Goal: Information Seeking & Learning: Learn about a topic

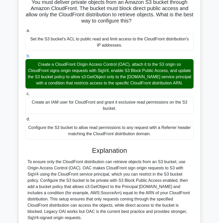
scroll to position [87, 0]
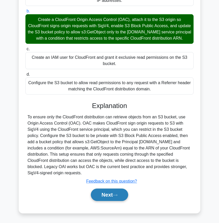
click at [113, 196] on button "Next" at bounding box center [109, 195] width 37 height 12
click at [110, 195] on button "Next" at bounding box center [109, 195] width 37 height 12
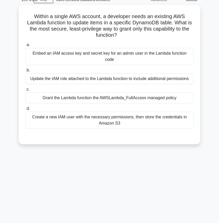
scroll to position [0, 0]
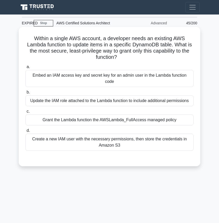
click at [160, 95] on div "Update the IAM role attached to the Lambda function to include additional permi…" at bounding box center [109, 100] width 168 height 11
click at [25, 94] on input "b. Update the IAM role attached to the Lambda function to include additional pe…" at bounding box center [25, 92] width 0 height 3
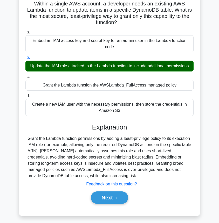
scroll to position [55, 0]
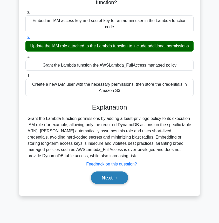
click at [115, 172] on button "Next" at bounding box center [109, 178] width 37 height 12
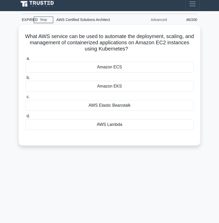
scroll to position [3, 0]
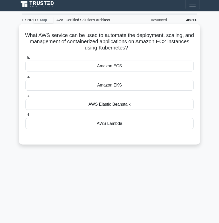
click at [142, 87] on div "Amazon EKS" at bounding box center [109, 85] width 168 height 11
click at [25, 79] on input "b. Amazon EKS" at bounding box center [25, 76] width 0 height 3
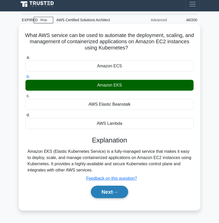
click at [106, 195] on button "Next" at bounding box center [109, 192] width 37 height 12
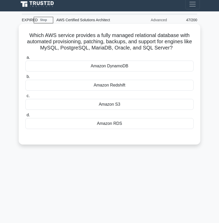
click at [119, 124] on div "Amazon RDS" at bounding box center [109, 123] width 168 height 11
click at [25, 117] on input "d. Amazon RDS" at bounding box center [25, 114] width 0 height 3
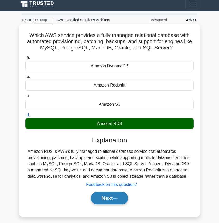
click at [109, 200] on button "Next" at bounding box center [109, 198] width 37 height 12
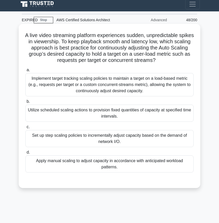
click at [164, 86] on div "Implement target tracking scaling policies to maintain a target on a load-based…" at bounding box center [109, 84] width 168 height 23
click at [25, 72] on input "a. Implement target tracking scaling policies to maintain a target on a load-ba…" at bounding box center [25, 69] width 0 height 3
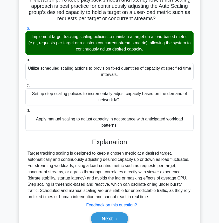
scroll to position [47, 0]
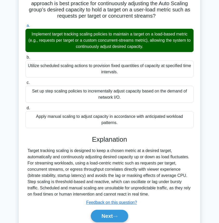
drag, startPoint x: 155, startPoint y: 197, endPoint x: 28, endPoint y: 159, distance: 132.1
click at [28, 159] on div "Explanation Target tracking scaling is designed to keep a chosen metric at a de…" at bounding box center [109, 180] width 168 height 89
drag, startPoint x: 28, startPoint y: 150, endPoint x: 164, endPoint y: 195, distance: 143.1
click at [164, 195] on div "Target tracking scaling is designed to keep a chosen metric at a desired target…" at bounding box center [109, 173] width 164 height 50
copy div "Target tracking scaling is designed to keep a chosen metric at a desired target…"
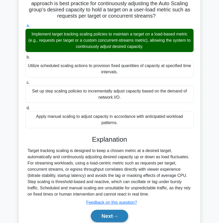
click at [113, 215] on button "Next" at bounding box center [109, 216] width 37 height 12
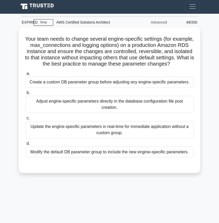
scroll to position [2, 0]
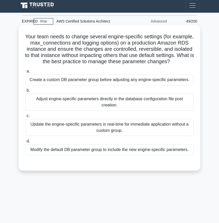
click at [168, 82] on div "Create a custom DB parameter group before adjusting any engine-specific paramet…" at bounding box center [109, 79] width 168 height 11
click at [25, 73] on input "a. Create a custom DB parameter group before adjusting any engine-specific para…" at bounding box center [25, 71] width 0 height 3
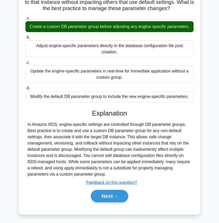
scroll to position [56, 0]
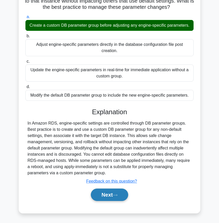
click at [110, 195] on button "Next" at bounding box center [109, 195] width 37 height 12
click at [106, 196] on button "Next" at bounding box center [109, 195] width 37 height 12
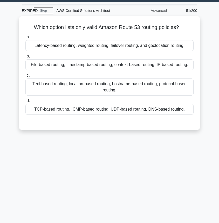
scroll to position [0, 0]
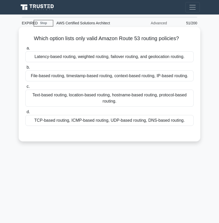
click at [157, 55] on div "Latency-based routing, weighted routing, failover routing, and geolocation rout…" at bounding box center [109, 56] width 168 height 11
click at [25, 50] on input "a. Latency-based routing, weighted routing, failover routing, and geolocation r…" at bounding box center [25, 48] width 0 height 3
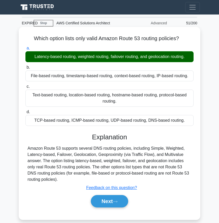
drag, startPoint x: 183, startPoint y: 119, endPoint x: 28, endPoint y: 121, distance: 154.7
click at [28, 121] on div "TCP-based routing, ICMP-based routing, UDP-based routing, DNS-based routing." at bounding box center [109, 120] width 168 height 11
copy div "TCP-based routing, ICMP-based routing, UDP-based routing, DNS-based routing."
click at [107, 201] on button "Next" at bounding box center [109, 201] width 37 height 12
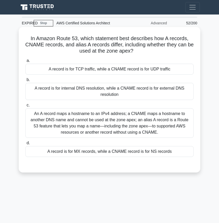
click at [162, 128] on div "An A record maps a hostname to an IPv4 address; a CNAME maps a hostname to anot…" at bounding box center [109, 123] width 168 height 30
click at [25, 107] on input "c. An A record maps a hostname to an IPv4 address; a CNAME maps a hostname to a…" at bounding box center [25, 105] width 0 height 3
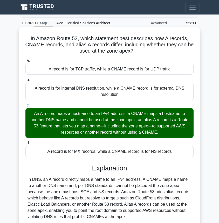
drag, startPoint x: 144, startPoint y: 54, endPoint x: 20, endPoint y: 40, distance: 125.1
click at [20, 40] on div "In Amazon Route 53, which statement best describes how A records, CNAME records…" at bounding box center [109, 142] width 181 height 230
copy h5 "In Amazon Route 53, which statement best describes how A records, CNAME records…"
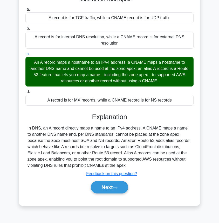
scroll to position [55, 0]
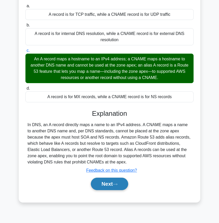
click at [103, 186] on button "Next" at bounding box center [109, 184] width 37 height 12
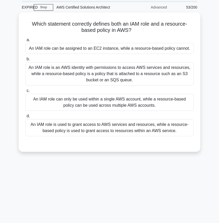
scroll to position [0, 0]
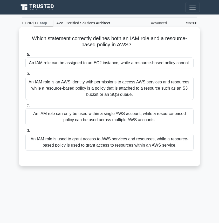
click at [114, 146] on div "An IAM role is used to grant access to AWS services and resources, while a reso…" at bounding box center [109, 142] width 168 height 17
click at [25, 132] on input "d. An IAM role is used to grant access to AWS services and resources, while a r…" at bounding box center [25, 130] width 0 height 3
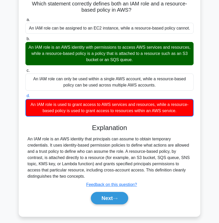
scroll to position [55, 0]
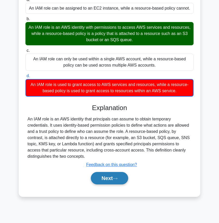
click at [115, 176] on button "Next" at bounding box center [109, 178] width 37 height 12
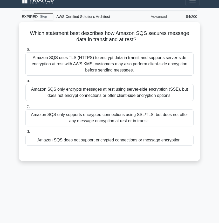
scroll to position [6, 0]
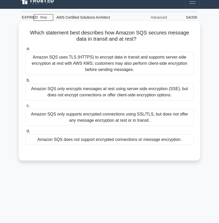
click at [120, 56] on div "Amazon SQS uses TLS (HTTPS) to encrypt data in transit and supports server-side…" at bounding box center [109, 63] width 168 height 23
click at [25, 51] on input "a. Amazon SQS uses TLS (HTTPS) to encrypt data in transit and supports server-s…" at bounding box center [25, 48] width 0 height 3
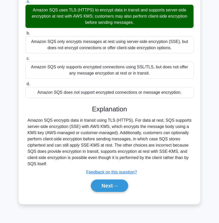
scroll to position [55, 0]
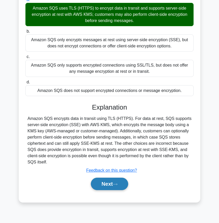
click at [110, 188] on button "Next" at bounding box center [109, 184] width 37 height 12
click at [104, 186] on button "Next" at bounding box center [109, 184] width 37 height 12
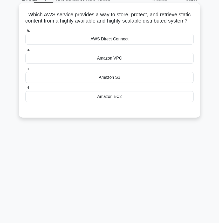
scroll to position [0, 0]
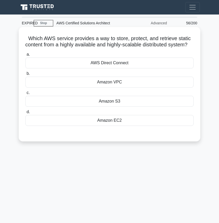
click at [121, 107] on div "Amazon S3" at bounding box center [109, 101] width 168 height 11
click at [25, 95] on input "c. Amazon S3" at bounding box center [25, 92] width 0 height 3
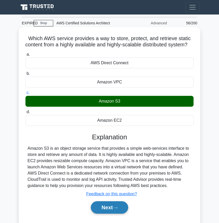
click at [112, 214] on button "Next" at bounding box center [109, 207] width 37 height 12
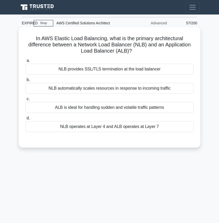
click at [124, 128] on div "NLB operates at Layer 4 and ALB operates at Layer 7" at bounding box center [109, 126] width 168 height 11
click at [25, 120] on input "d. NLB operates at Layer 4 and ALB operates at Layer 7" at bounding box center [25, 118] width 0 height 3
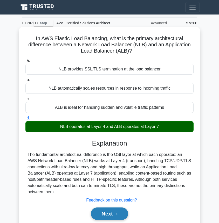
click at [105, 216] on button "Next" at bounding box center [109, 214] width 37 height 12
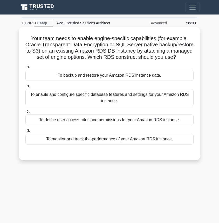
click at [130, 104] on div "To enable and configure specific database features and settings for your Amazon…" at bounding box center [109, 97] width 168 height 17
click at [25, 88] on input "b. To enable and configure specific database features and settings for your Ama…" at bounding box center [25, 85] width 0 height 3
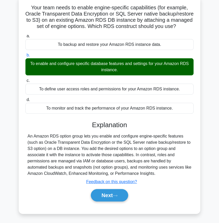
scroll to position [33, 0]
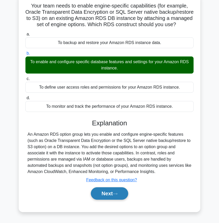
click at [105, 198] on button "Next" at bounding box center [109, 193] width 37 height 12
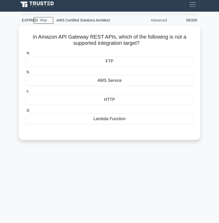
scroll to position [0, 0]
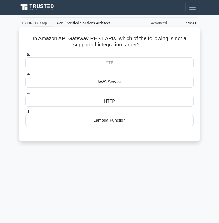
click at [135, 62] on div "FTP" at bounding box center [109, 63] width 168 height 11
click at [25, 56] on input "a. FTP" at bounding box center [25, 54] width 0 height 3
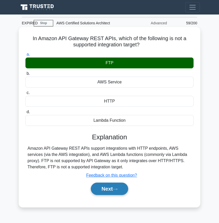
click at [109, 191] on button "Next" at bounding box center [109, 189] width 37 height 12
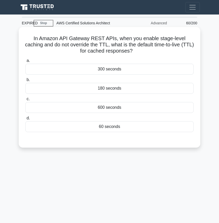
click at [131, 71] on div "300 seconds" at bounding box center [109, 69] width 168 height 11
click at [25, 62] on input "a. 300 seconds" at bounding box center [25, 60] width 0 height 3
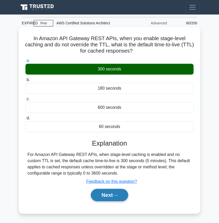
click at [114, 200] on button "Next" at bounding box center [109, 195] width 37 height 12
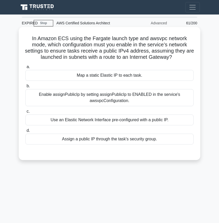
click at [147, 95] on div "Enable assignPublicIp by setting assignPublicIp to ENABLED in the service's aws…" at bounding box center [109, 97] width 168 height 17
click at [25, 88] on input "b. Enable assignPublicIp by setting assignPublicIp to ENABLED in the service's …" at bounding box center [25, 85] width 0 height 3
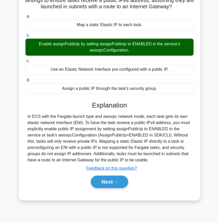
scroll to position [55, 0]
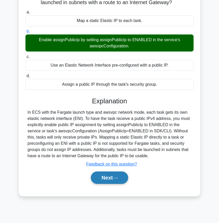
click at [113, 177] on button "Next" at bounding box center [109, 178] width 37 height 12
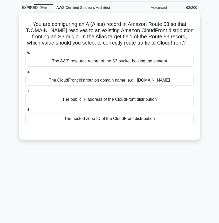
scroll to position [15, 0]
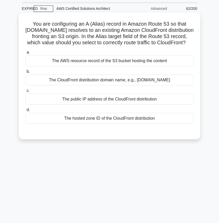
click at [126, 80] on div "The CloudFront distribution domain name, e.g., [DOMAIN_NAME]" at bounding box center [109, 80] width 168 height 11
click at [25, 73] on input "b. The CloudFront distribution domain name, e.g., [DOMAIN_NAME]" at bounding box center [25, 71] width 0 height 3
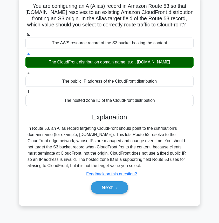
scroll to position [33, 0]
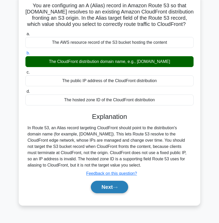
click at [111, 191] on button "Next" at bounding box center [109, 187] width 37 height 12
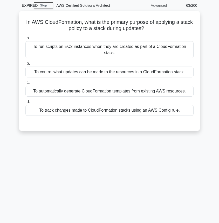
scroll to position [0, 0]
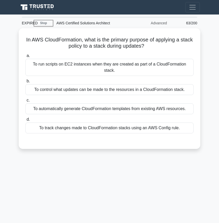
click at [111, 191] on div "EXPIRED Stop AWS Certified Solutions Architect Advanced 63/200 In AWS CloudForm…" at bounding box center [109, 146] width 187 height 259
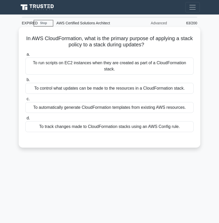
click at [135, 90] on div "To control what updates can be made to the resources in a CloudFormation stack." at bounding box center [109, 88] width 168 height 11
click at [25, 82] on input "b. To control what updates can be made to the resources in a CloudFormation sta…" at bounding box center [25, 79] width 0 height 3
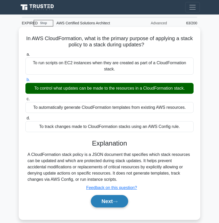
click at [112, 201] on button "Next" at bounding box center [109, 201] width 37 height 12
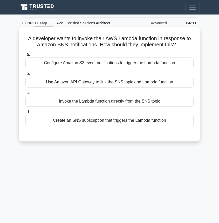
click at [120, 126] on div "a. Configure Amazon S3 event notifications to trigger the Lambda function b. Us…" at bounding box center [109, 88] width 174 height 77
click at [120, 122] on div "Create an SNS subscription that triggers the Lambda function" at bounding box center [109, 120] width 168 height 11
click at [25, 114] on input "d. Create an SNS subscription that triggers the Lambda function" at bounding box center [25, 111] width 0 height 3
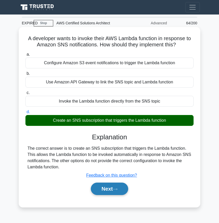
click at [112, 189] on button "Next" at bounding box center [109, 189] width 37 height 12
click at [111, 191] on button "Next" at bounding box center [109, 189] width 37 height 12
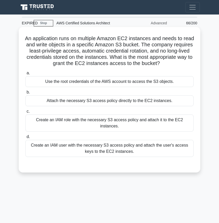
click at [117, 123] on div "Create an IAM role with the necessary S3 access policy and attach it to the EC2…" at bounding box center [109, 123] width 168 height 17
click at [25, 113] on input "c. Create an IAM role with the necessary S3 access policy and attach it to the …" at bounding box center [25, 111] width 0 height 3
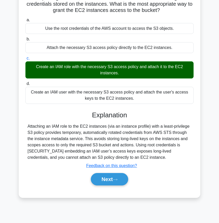
scroll to position [55, 0]
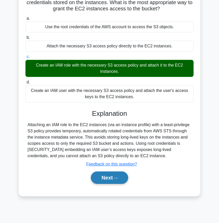
click at [110, 176] on button "Next" at bounding box center [109, 178] width 37 height 12
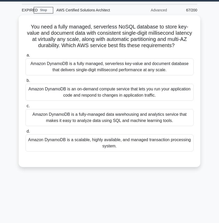
scroll to position [12, 0]
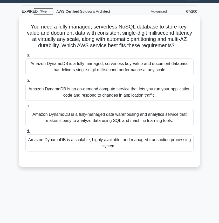
click at [127, 70] on div "Amazon DynamoDB is a fully managed, serverless key-value and document database …" at bounding box center [109, 66] width 168 height 17
click at [25, 57] on input "a. Amazon DynamoDB is a fully managed, serverless key-value and document databa…" at bounding box center [25, 55] width 0 height 3
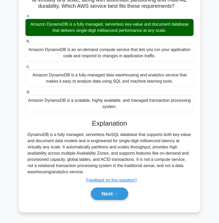
scroll to position [55, 0]
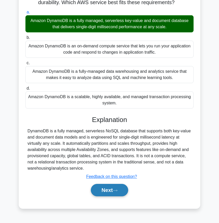
click at [113, 186] on button "Next" at bounding box center [109, 190] width 37 height 12
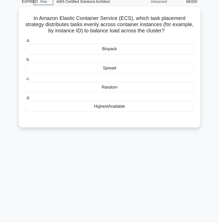
scroll to position [21, 0]
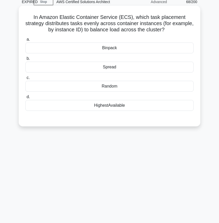
click at [140, 69] on div "Spread" at bounding box center [109, 67] width 168 height 11
click at [25, 60] on input "b. Spread" at bounding box center [25, 58] width 0 height 3
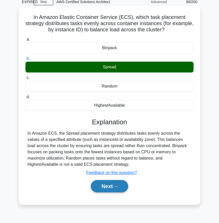
click at [107, 189] on button "Next" at bounding box center [109, 186] width 37 height 12
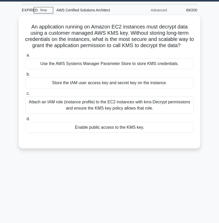
scroll to position [12, 0]
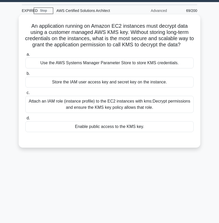
click at [140, 107] on div "Attach an IAM role (instance profile) to the EC2 instances with kms:Decrypt per…" at bounding box center [109, 104] width 168 height 17
click at [25, 95] on input "c. Attach an IAM role (instance profile) to the EC2 instances with kms:Decrypt …" at bounding box center [25, 92] width 0 height 3
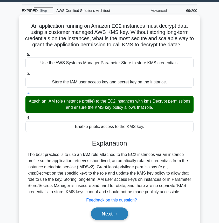
click at [109, 212] on button "Next" at bounding box center [109, 214] width 37 height 12
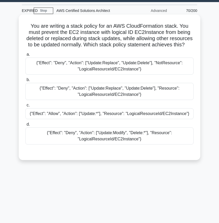
click at [133, 92] on div "{"Effect": "Deny", "Action": ["Update:Replace", "Update:Delete"], "Resource": "…" at bounding box center [109, 91] width 168 height 17
click at [25, 82] on input "b. {"Effect": "Deny", "Action": ["Update:Replace", "Update:Delete"], "Resource"…" at bounding box center [25, 79] width 0 height 3
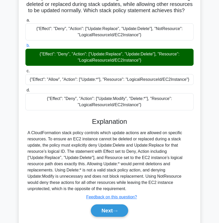
scroll to position [47, 0]
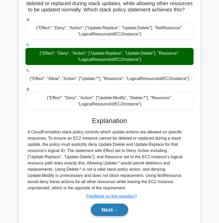
click at [113, 211] on button "Next" at bounding box center [109, 210] width 37 height 12
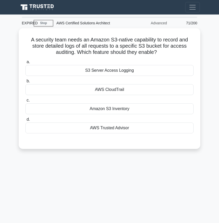
scroll to position [1, 0]
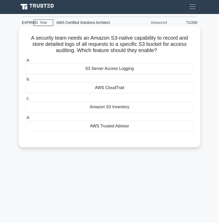
click at [130, 68] on div "S3 Server Access Logging" at bounding box center [109, 68] width 168 height 11
click at [25, 62] on input "a. S3 Server Access Logging" at bounding box center [25, 60] width 0 height 3
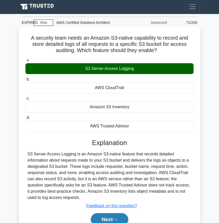
click at [106, 217] on button "Next" at bounding box center [109, 219] width 37 height 12
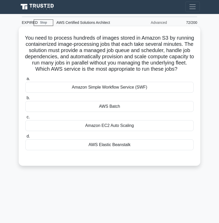
click at [140, 107] on div "AWS Batch" at bounding box center [109, 106] width 168 height 11
click at [25, 100] on input "b. AWS Batch" at bounding box center [25, 97] width 0 height 3
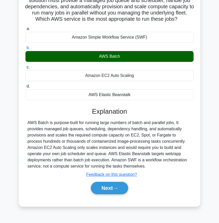
scroll to position [55, 0]
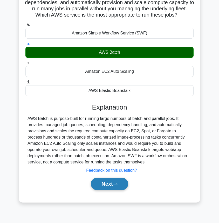
click at [107, 181] on button "Next" at bounding box center [109, 184] width 37 height 12
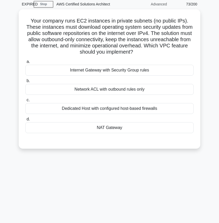
scroll to position [17, 0]
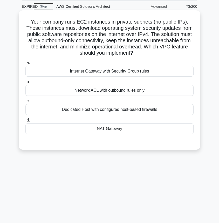
click at [123, 132] on div "NAT Gateway" at bounding box center [109, 128] width 168 height 11
click at [25, 122] on input "d. NAT Gateway" at bounding box center [25, 120] width 0 height 3
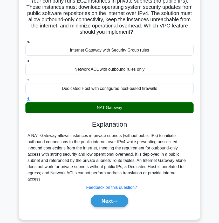
scroll to position [39, 0]
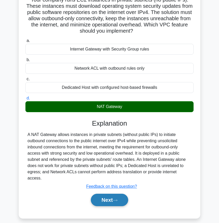
click at [114, 194] on button "Next" at bounding box center [109, 200] width 37 height 12
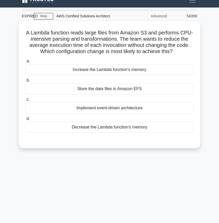
scroll to position [10, 0]
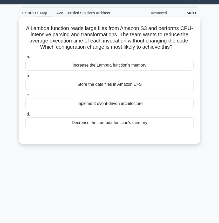
click at [154, 67] on div "Increase the Lambda function's memory" at bounding box center [109, 65] width 168 height 11
click at [25, 59] on input "a. Increase the Lambda function's memory" at bounding box center [25, 56] width 0 height 3
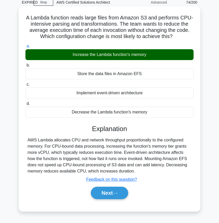
scroll to position [20, 0]
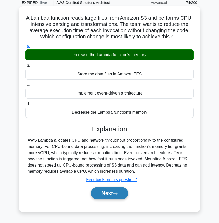
click at [110, 194] on button "Next" at bounding box center [109, 193] width 37 height 12
click at [104, 197] on button "Next" at bounding box center [109, 193] width 37 height 12
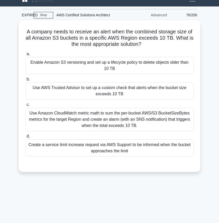
scroll to position [0, 0]
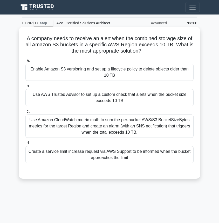
click at [155, 131] on div "Use Amazon CloudWatch metric math to sum the per-bucket AWS/S3 BucketSizeBytes …" at bounding box center [109, 126] width 168 height 23
click at [25, 113] on input "c. Use Amazon CloudWatch metric math to sum the per-bucket AWS/S3 BucketSizeByt…" at bounding box center [25, 111] width 0 height 3
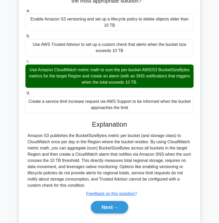
scroll to position [52, 0]
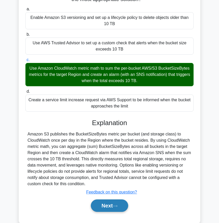
click at [116, 206] on icon at bounding box center [115, 206] width 4 height 2
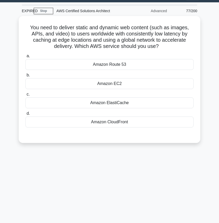
scroll to position [7, 0]
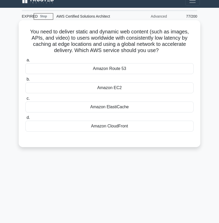
click at [119, 130] on div "Amazon CloudFront" at bounding box center [109, 126] width 168 height 11
click at [25, 119] on input "d. Amazon CloudFront" at bounding box center [25, 117] width 0 height 3
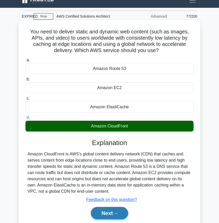
click at [108, 217] on button "Next" at bounding box center [109, 213] width 37 height 12
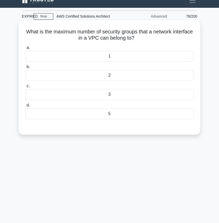
click at [125, 116] on div "5" at bounding box center [109, 113] width 168 height 11
click at [25, 107] on input "d. 5" at bounding box center [25, 105] width 0 height 3
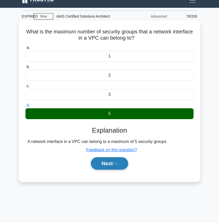
click at [115, 165] on icon at bounding box center [115, 163] width 5 height 3
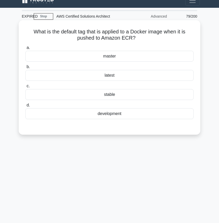
click at [131, 57] on div "master" at bounding box center [109, 56] width 168 height 11
click at [25, 49] on input "a. master" at bounding box center [25, 47] width 0 height 3
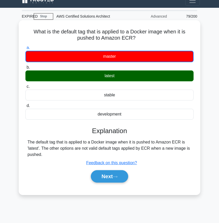
drag, startPoint x: 143, startPoint y: 39, endPoint x: 27, endPoint y: 33, distance: 115.7
click at [27, 33] on h5 "What is the default tag that is applied to a Docker image when it is pushed to …" at bounding box center [109, 35] width 169 height 13
copy h5 "What is the default tag that is applied to a Docker image when it is pushed to …"
click at [111, 176] on button "Next" at bounding box center [109, 176] width 37 height 12
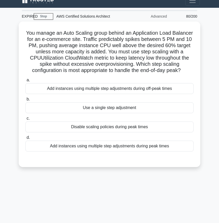
scroll to position [0, 0]
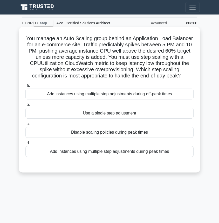
click at [119, 154] on div "Add instances using multiple step adjustments during peak times" at bounding box center [109, 151] width 168 height 11
click at [25, 145] on input "d. Add instances using multiple step adjustments during peak times" at bounding box center [25, 142] width 0 height 3
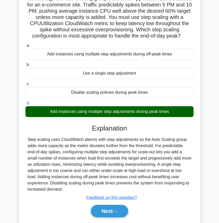
scroll to position [56, 0]
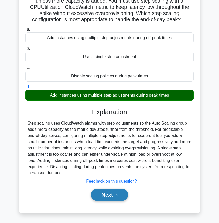
click at [110, 192] on button "Next" at bounding box center [109, 195] width 37 height 12
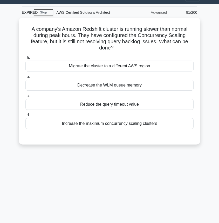
scroll to position [0, 0]
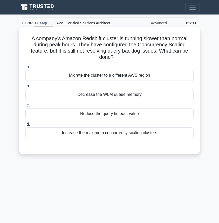
click at [126, 139] on div "a. Migrate the cluster to a different AWS region b. Decrease the WLM queue memo…" at bounding box center [109, 101] width 174 height 77
click at [130, 133] on div "Increase the maximum concurrency scaling clusters" at bounding box center [109, 132] width 168 height 11
click at [25, 126] on input "d. Increase the maximum concurrency scaling clusters" at bounding box center [25, 124] width 0 height 3
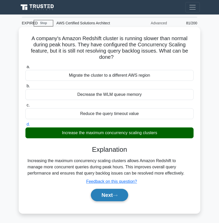
click at [114, 196] on button "Next" at bounding box center [109, 195] width 37 height 12
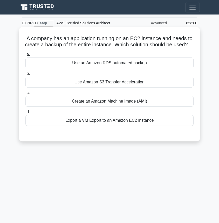
click at [122, 107] on div "Create an Amazon Machine Image (AMI)" at bounding box center [109, 101] width 168 height 11
click at [25, 95] on input "c. Create an Amazon Machine Image (AMI)" at bounding box center [25, 92] width 0 height 3
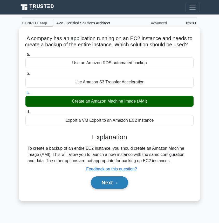
click at [112, 187] on button "Next" at bounding box center [109, 182] width 37 height 12
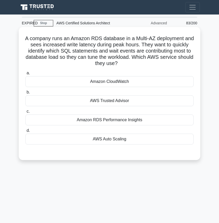
click at [134, 120] on div "Amazon RDS Performance Insights" at bounding box center [109, 120] width 168 height 11
click at [25, 113] on input "c. Amazon RDS Performance Insights" at bounding box center [25, 111] width 0 height 3
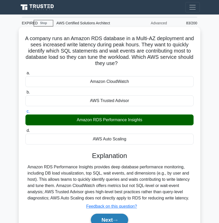
click at [112, 221] on button "Next" at bounding box center [109, 220] width 37 height 12
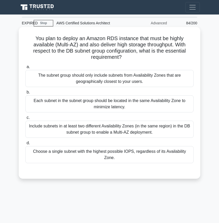
click at [123, 99] on div "Each subnet in the subnet group should be located in the same Availability Zone…" at bounding box center [109, 103] width 168 height 17
click at [25, 94] on input "b. Each subnet in the subnet group should be located in the same Availability Z…" at bounding box center [25, 92] width 0 height 3
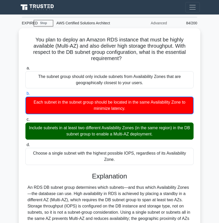
drag, startPoint x: 186, startPoint y: 53, endPoint x: -2, endPoint y: 40, distance: 188.1
click at [0, 40] on html "[PERSON_NAME] Profile Settings" at bounding box center [109, 139] width 219 height 278
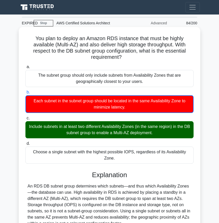
copy h5 "You plan to deploy an Amazon RDS instance that must be highly available (Multi-…"
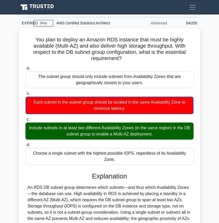
scroll to position [55, 0]
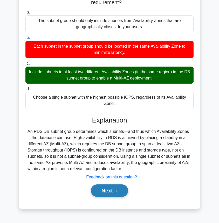
click at [112, 184] on button "Next" at bounding box center [109, 190] width 37 height 12
click at [117, 184] on button "Next" at bounding box center [109, 190] width 37 height 12
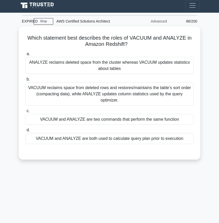
scroll to position [0, 0]
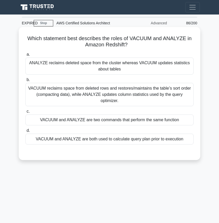
click at [128, 96] on div "VACUUM reclaims space from deleted rows and restores/maintains the table’s sort…" at bounding box center [109, 94] width 168 height 23
click at [25, 82] on input "b. VACUUM reclaims space from deleted rows and restores/maintains the table’s s…" at bounding box center [25, 79] width 0 height 3
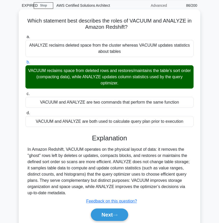
scroll to position [55, 0]
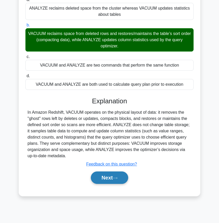
click at [107, 177] on button "Next" at bounding box center [109, 178] width 37 height 12
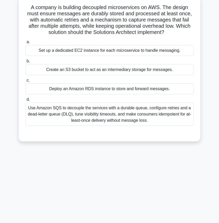
scroll to position [0, 0]
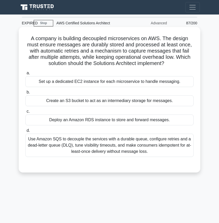
click at [162, 150] on div "Use Amazon SQS to decouple the services with a durable queue, configure retries…" at bounding box center [109, 145] width 168 height 23
click at [25, 132] on input "d. Use Amazon SQS to decouple the services with a durable queue, configure retr…" at bounding box center [25, 130] width 0 height 3
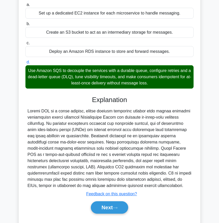
scroll to position [69, 0]
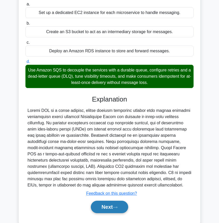
click at [115, 201] on button "Next" at bounding box center [109, 207] width 37 height 12
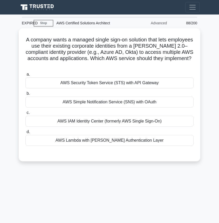
scroll to position [2, 0]
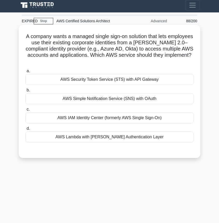
click at [114, 115] on div "AWS IAM Identity Center (formerly AWS Single Sign-On)" at bounding box center [109, 117] width 168 height 11
click at [25, 111] on input "c. AWS IAM Identity Center (formerly AWS Single Sign-On)" at bounding box center [25, 109] width 0 height 3
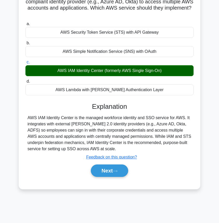
scroll to position [50, 0]
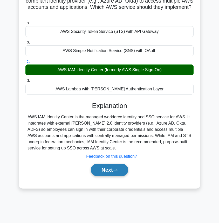
click at [108, 166] on button "Next" at bounding box center [109, 170] width 37 height 12
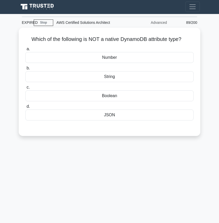
scroll to position [0, 0]
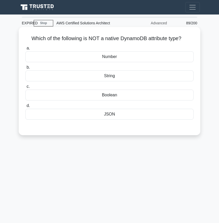
click at [112, 114] on div "JSON" at bounding box center [109, 114] width 168 height 11
click at [25, 108] on input "d. JSON" at bounding box center [25, 105] width 0 height 3
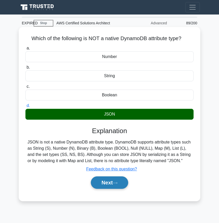
click at [109, 184] on button "Next" at bounding box center [109, 182] width 37 height 12
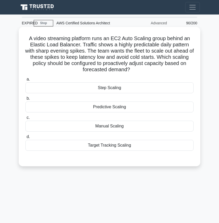
click at [119, 144] on div "Target Tracking Scaling" at bounding box center [109, 145] width 168 height 11
click at [25, 139] on input "d. Target Tracking Scaling" at bounding box center [25, 136] width 0 height 3
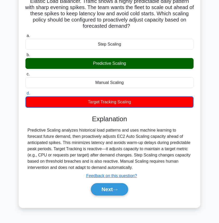
scroll to position [55, 0]
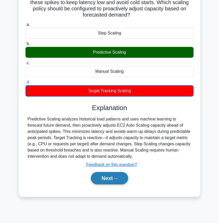
click at [107, 177] on button "Next" at bounding box center [109, 178] width 37 height 12
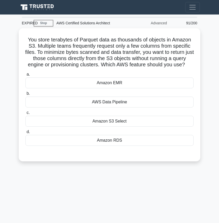
scroll to position [4, 0]
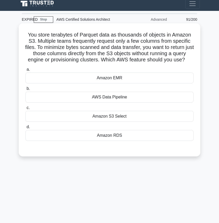
click at [135, 118] on div "Amazon S3 Select" at bounding box center [109, 116] width 168 height 11
click at [25, 110] on input "c. Amazon S3 Select" at bounding box center [25, 107] width 0 height 3
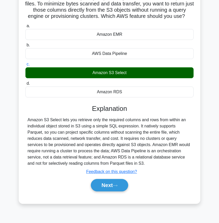
scroll to position [55, 0]
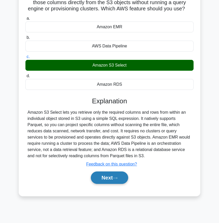
click at [110, 179] on button "Next" at bounding box center [109, 178] width 37 height 12
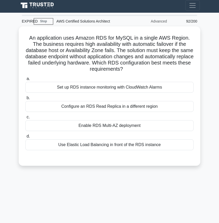
scroll to position [3, 0]
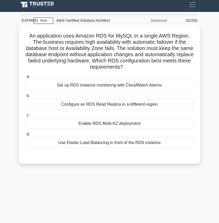
click at [77, 125] on div "Enable RDS Multi-AZ deployment" at bounding box center [109, 123] width 168 height 11
click at [25, 117] on input "c. Enable RDS Multi-AZ deployment" at bounding box center [25, 114] width 0 height 3
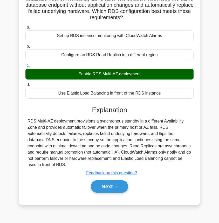
scroll to position [55, 0]
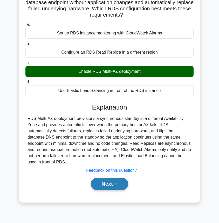
click at [111, 186] on button "Next" at bounding box center [109, 184] width 37 height 12
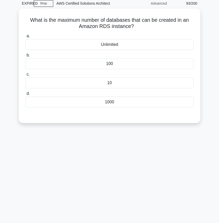
scroll to position [0, 0]
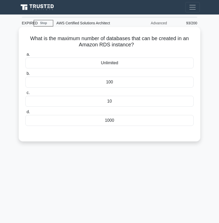
click at [108, 85] on div "100" at bounding box center [109, 82] width 168 height 11
click at [25, 75] on input "b. 100" at bounding box center [25, 73] width 0 height 3
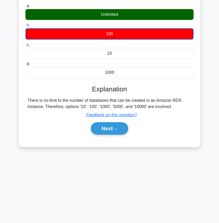
scroll to position [55, 0]
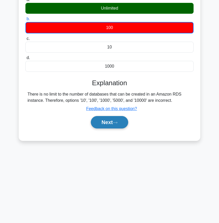
click at [117, 122] on icon at bounding box center [115, 122] width 5 height 3
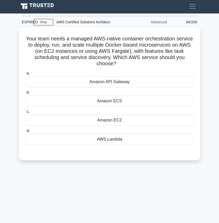
scroll to position [0, 0]
